Goal: Task Accomplishment & Management: Manage account settings

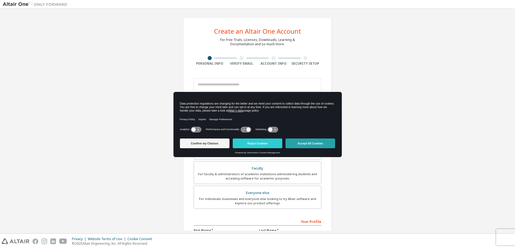
click at [316, 143] on button "Accept All Cookies" at bounding box center [311, 144] width 50 height 10
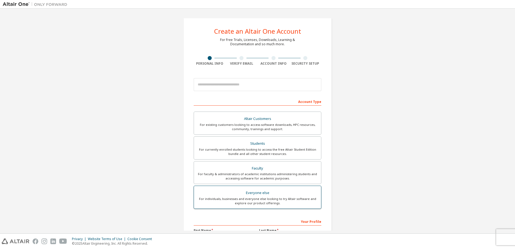
click at [276, 198] on div "For individuals, businesses and everyone else looking to try Altair software an…" at bounding box center [257, 201] width 121 height 9
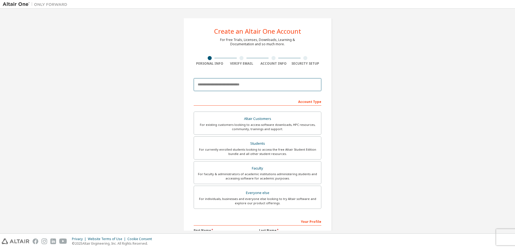
click at [227, 84] on input "email" at bounding box center [258, 84] width 128 height 13
click at [227, 84] on input "**********" at bounding box center [258, 84] width 128 height 13
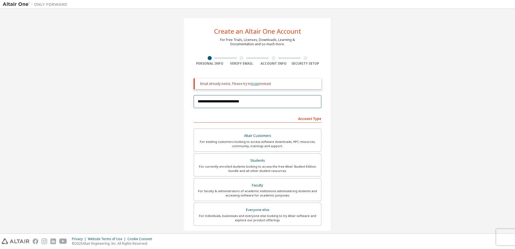
type input "**********"
click at [253, 83] on link "login" at bounding box center [255, 83] width 8 height 5
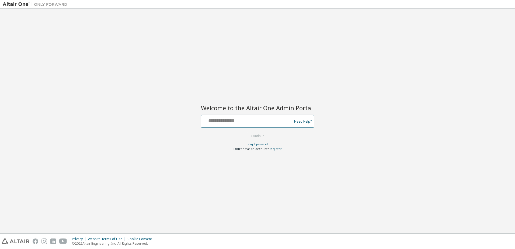
click at [209, 121] on input "text" at bounding box center [248, 120] width 88 height 8
type input "**********"
click at [254, 136] on button "Continue" at bounding box center [257, 136] width 25 height 8
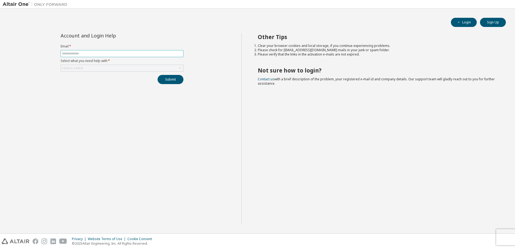
click at [73, 56] on input "text" at bounding box center [122, 53] width 120 height 4
type input "**********"
click at [79, 65] on div "Click to select" at bounding box center [72, 68] width 23 height 6
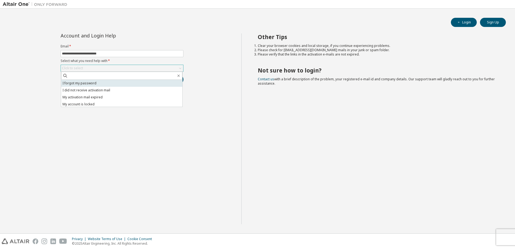
click at [85, 82] on li "I forgot my password" at bounding box center [121, 83] width 121 height 7
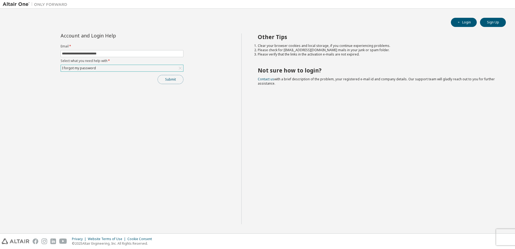
click at [174, 80] on button "Submit" at bounding box center [171, 79] width 26 height 9
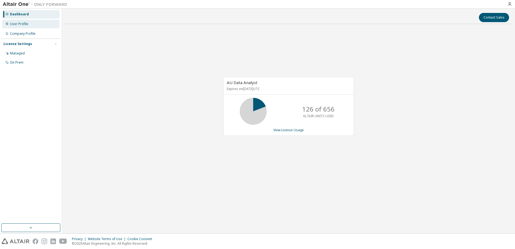
click at [29, 25] on div "User Profile" at bounding box center [30, 24] width 57 height 9
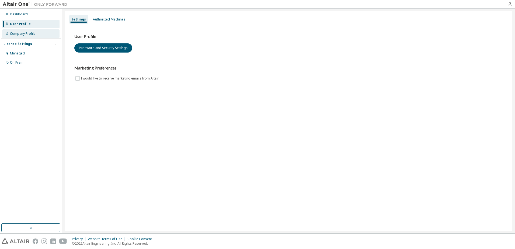
click at [28, 31] on div "Company Profile" at bounding box center [30, 33] width 57 height 9
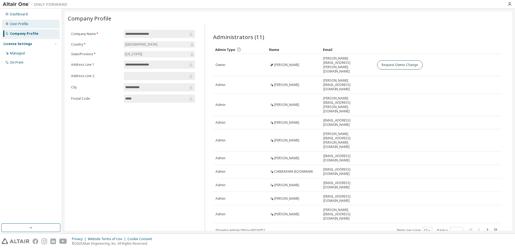
click at [24, 23] on div "User Profile" at bounding box center [19, 24] width 18 height 4
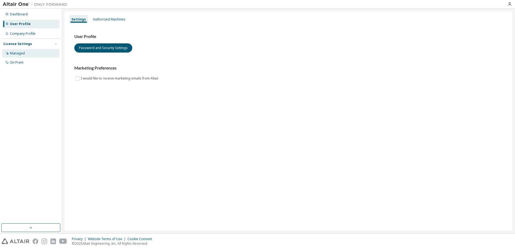
click at [17, 54] on div "Managed" at bounding box center [17, 53] width 15 height 4
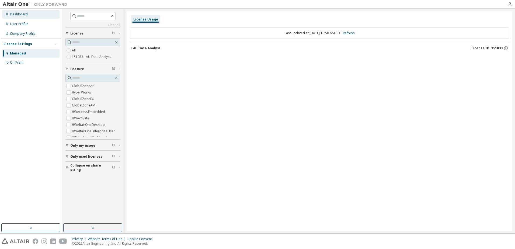
click at [18, 15] on div "Dashboard" at bounding box center [19, 14] width 18 height 4
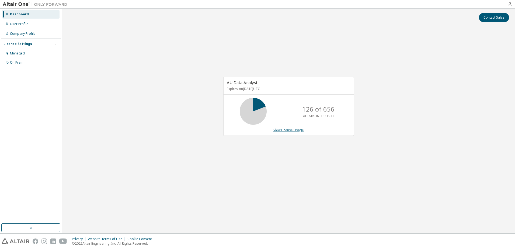
click at [298, 132] on link "View License Usage" at bounding box center [289, 130] width 30 height 5
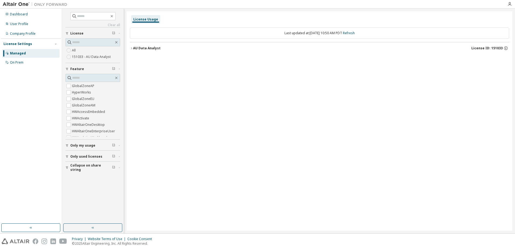
click at [131, 49] on icon "button" at bounding box center [131, 48] width 3 height 3
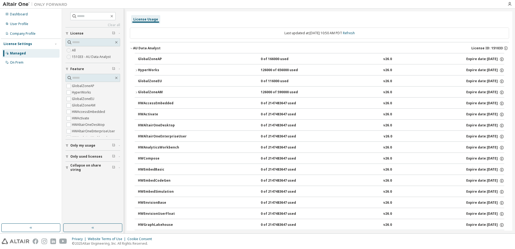
click at [131, 48] on icon "button" at bounding box center [131, 48] width 3 height 3
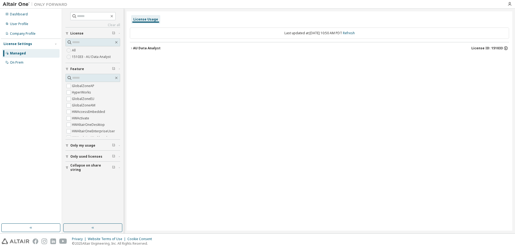
click at [507, 47] on icon "button" at bounding box center [506, 48] width 5 height 5
click at [29, 25] on div "User Profile" at bounding box center [30, 24] width 57 height 9
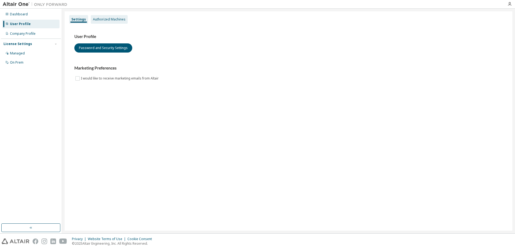
click at [115, 19] on div "Authorized Machines" at bounding box center [109, 19] width 33 height 4
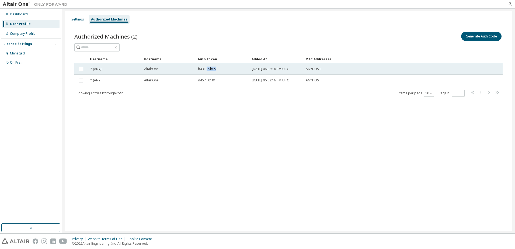
drag, startPoint x: 206, startPoint y: 67, endPoint x: 217, endPoint y: 68, distance: 10.5
click at [217, 68] on div "b431...9b09" at bounding box center [222, 69] width 49 height 4
click at [228, 69] on div "b431...9b09" at bounding box center [222, 69] width 49 height 4
drag, startPoint x: 218, startPoint y: 68, endPoint x: 196, endPoint y: 70, distance: 22.1
click at [196, 70] on td "b431...9b09" at bounding box center [223, 68] width 54 height 11
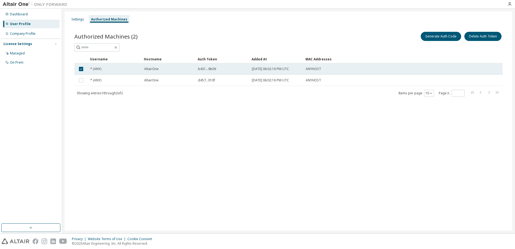
click at [206, 69] on span "b431...9b09" at bounding box center [207, 69] width 18 height 4
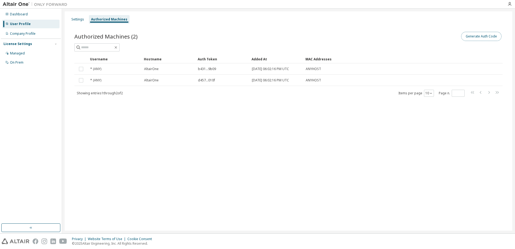
click at [487, 39] on button "Generate Auth Code" at bounding box center [481, 36] width 40 height 9
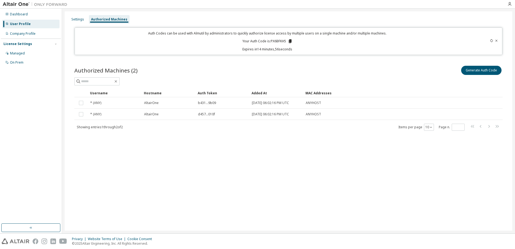
click at [290, 40] on icon at bounding box center [290, 41] width 3 height 4
click at [317, 49] on p "Expires in 14 minutes, 32 seconds" at bounding box center [267, 49] width 379 height 5
